Goal: Transaction & Acquisition: Purchase product/service

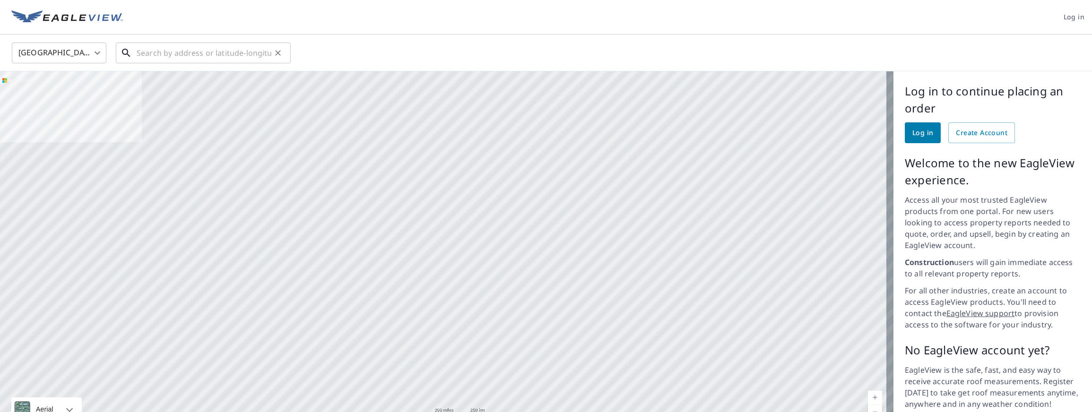
click at [196, 50] on input "text" at bounding box center [204, 53] width 135 height 26
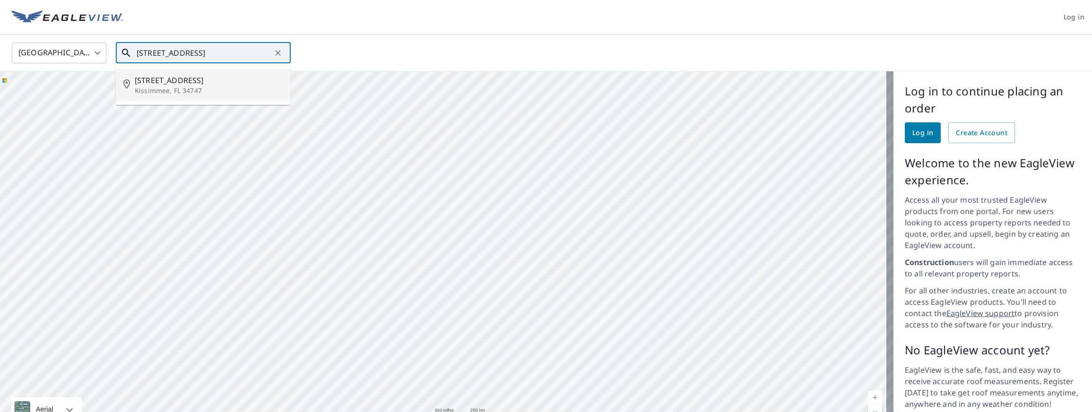
click at [175, 83] on span "[STREET_ADDRESS]" at bounding box center [209, 80] width 148 height 11
type input "[STREET_ADDRESS][PERSON_NAME]"
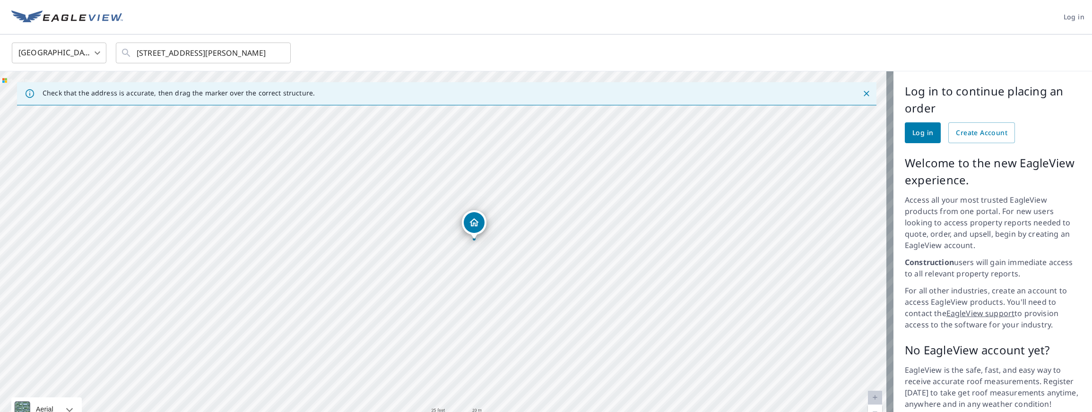
drag, startPoint x: 523, startPoint y: 215, endPoint x: 494, endPoint y: 261, distance: 53.7
click at [494, 261] on div "[STREET_ADDRESS][PERSON_NAME]" at bounding box center [446, 254] width 893 height 366
click at [523, 237] on div "[STREET_ADDRESS][PERSON_NAME]" at bounding box center [446, 254] width 893 height 366
click at [123, 334] on div "[STREET_ADDRESS][PERSON_NAME]" at bounding box center [446, 254] width 893 height 366
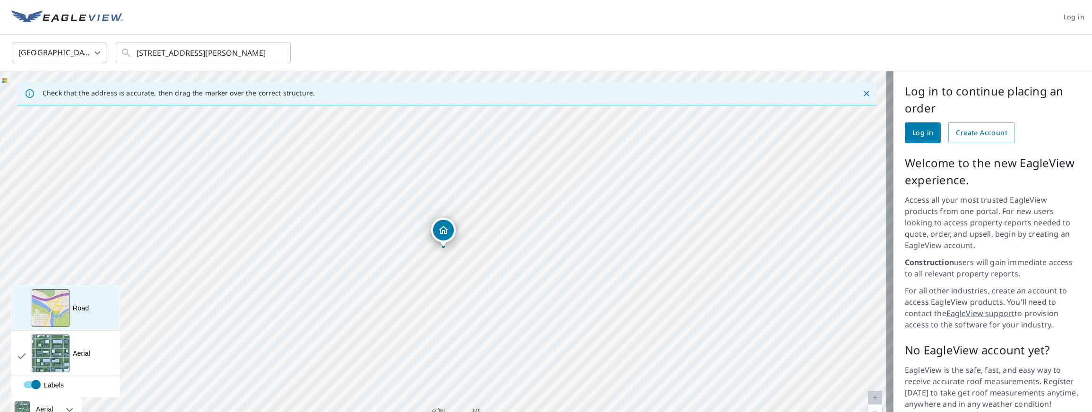
click at [58, 295] on div "View aerial and more..." at bounding box center [51, 308] width 38 height 38
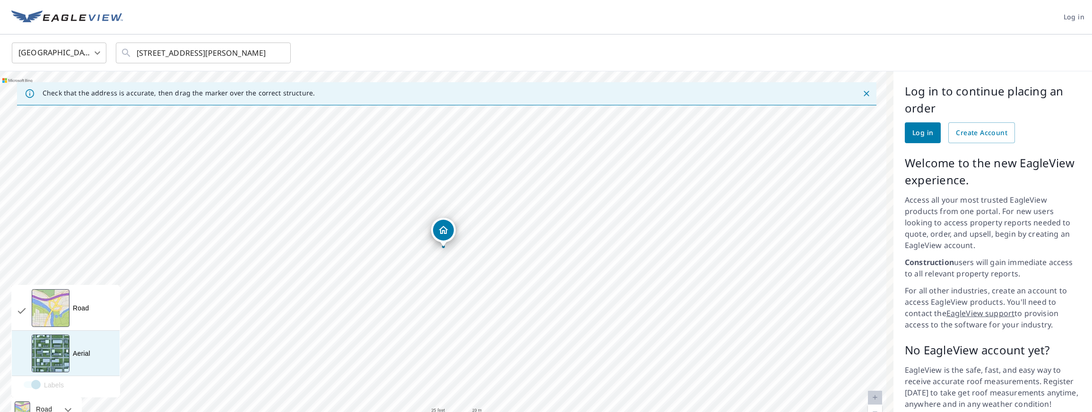
click at [52, 342] on div "View aerial and more..." at bounding box center [51, 354] width 38 height 38
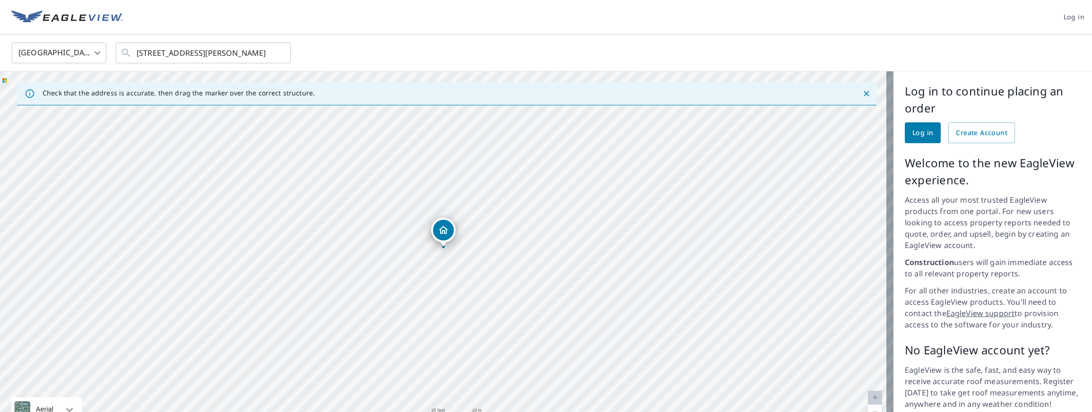
click at [450, 249] on div "[STREET_ADDRESS][PERSON_NAME]" at bounding box center [446, 254] width 893 height 366
click at [445, 227] on div "[STREET_ADDRESS][PERSON_NAME]" at bounding box center [446, 254] width 893 height 366
click at [445, 234] on icon "Dropped pin, building 1, Residential property, 8154 Sun Palm Dr Kissimmee, FL 3…" at bounding box center [443, 229] width 11 height 11
click at [415, 232] on div "Dropped pin, building 1, Residential property, 8154 Sun Palm Dr Kissimmee, FL 3…" at bounding box center [405, 230] width 21 height 21
click at [916, 135] on span "Log in" at bounding box center [922, 133] width 21 height 12
